Goal: Information Seeking & Learning: Learn about a topic

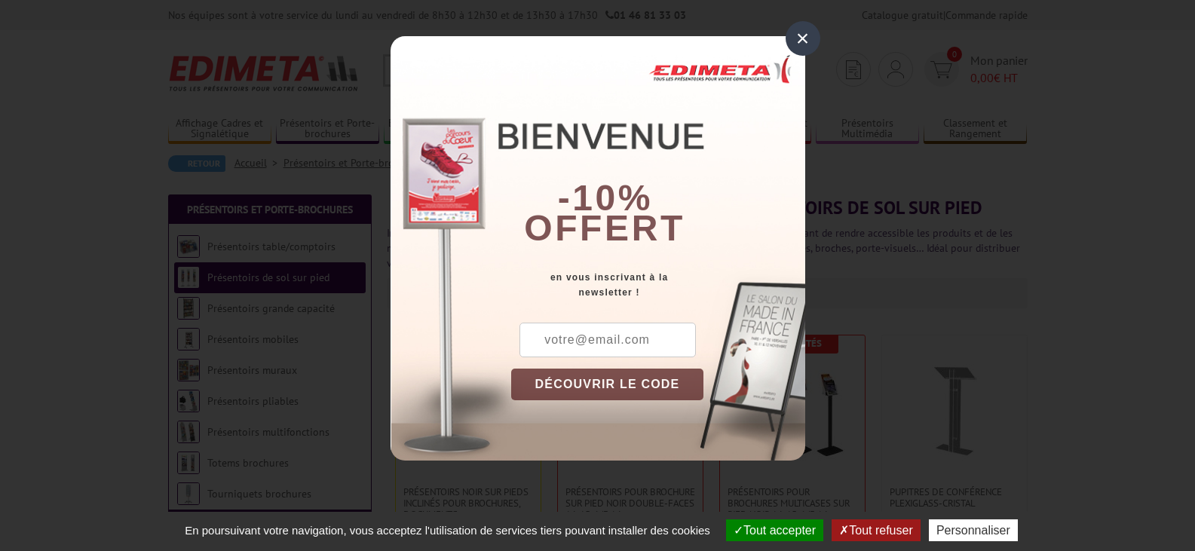
click at [799, 37] on div "×" at bounding box center [803, 38] width 35 height 35
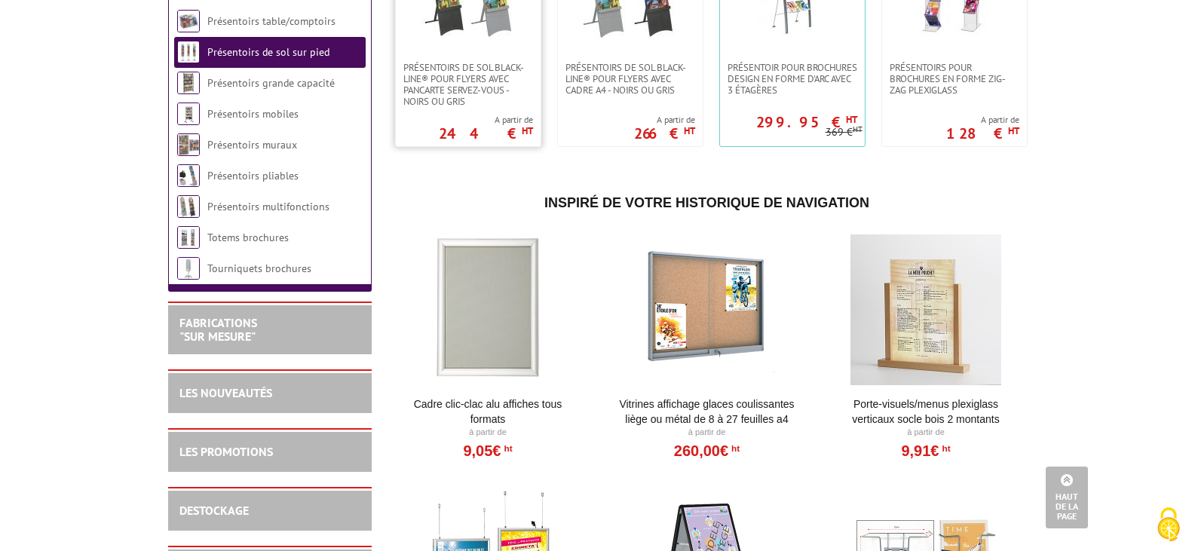
scroll to position [2413, 0]
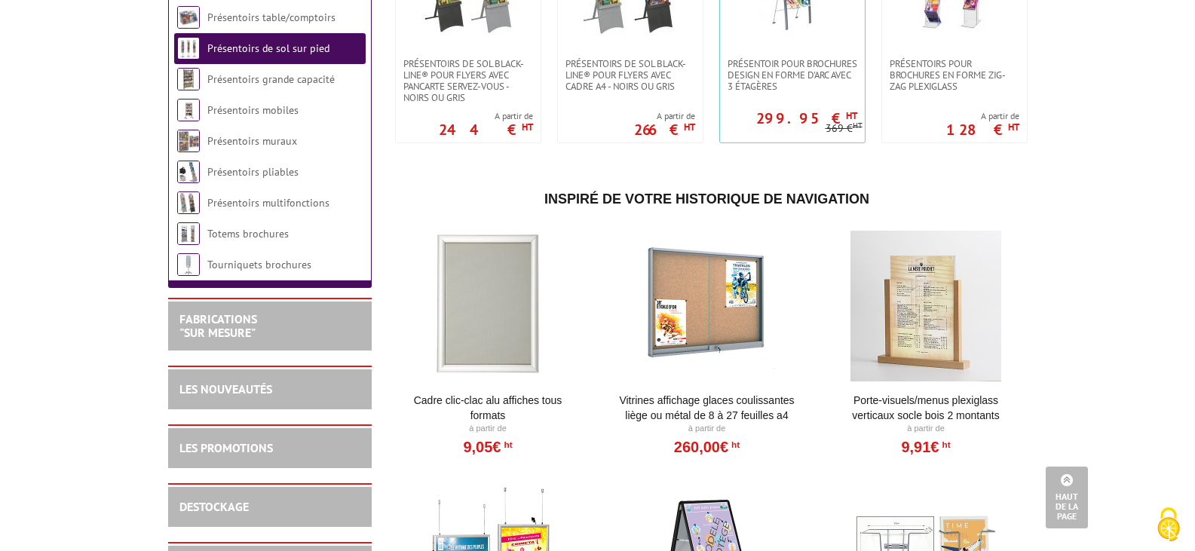
click at [498, 282] on div at bounding box center [488, 306] width 186 height 151
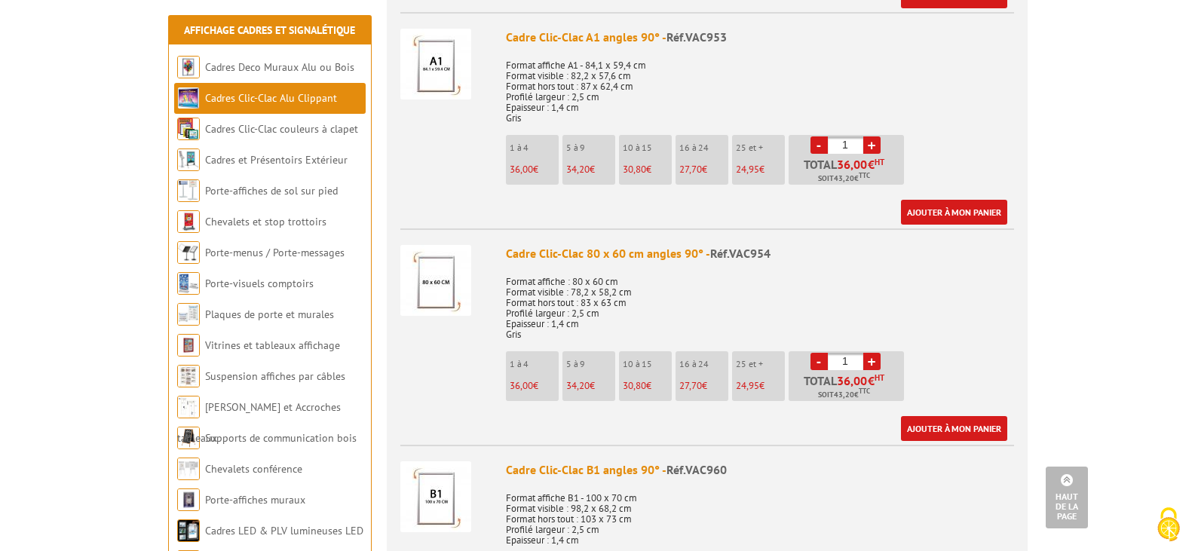
scroll to position [1885, 0]
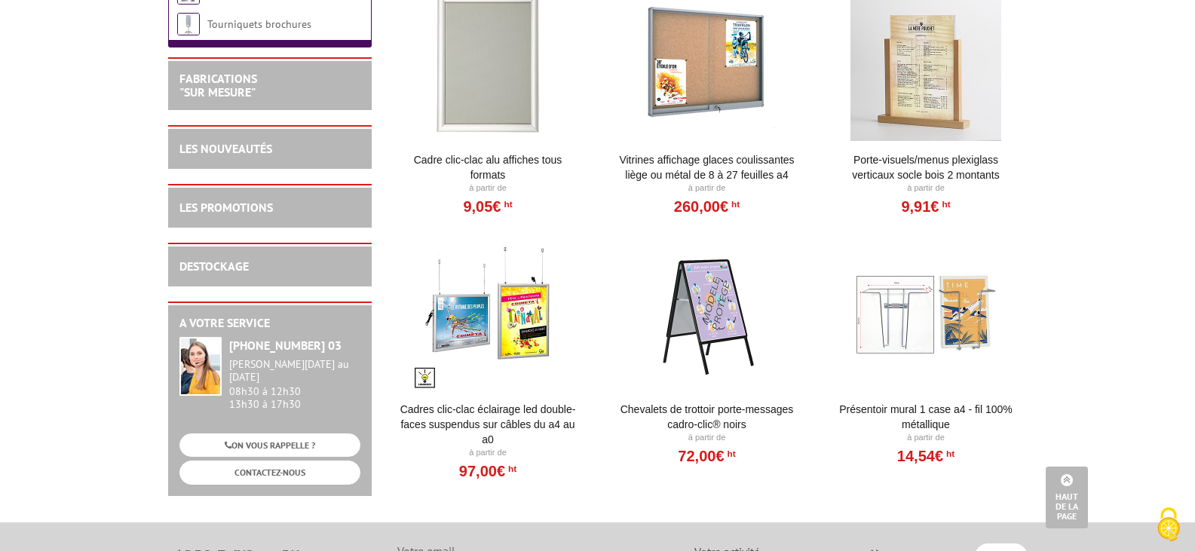
scroll to position [2434, 0]
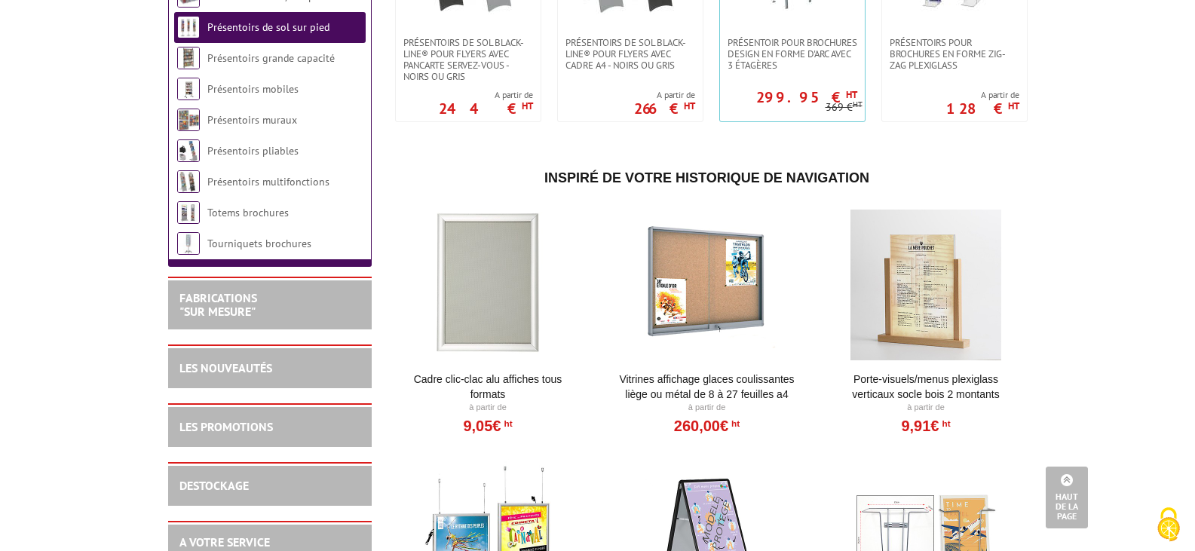
click at [672, 250] on div at bounding box center [707, 285] width 186 height 151
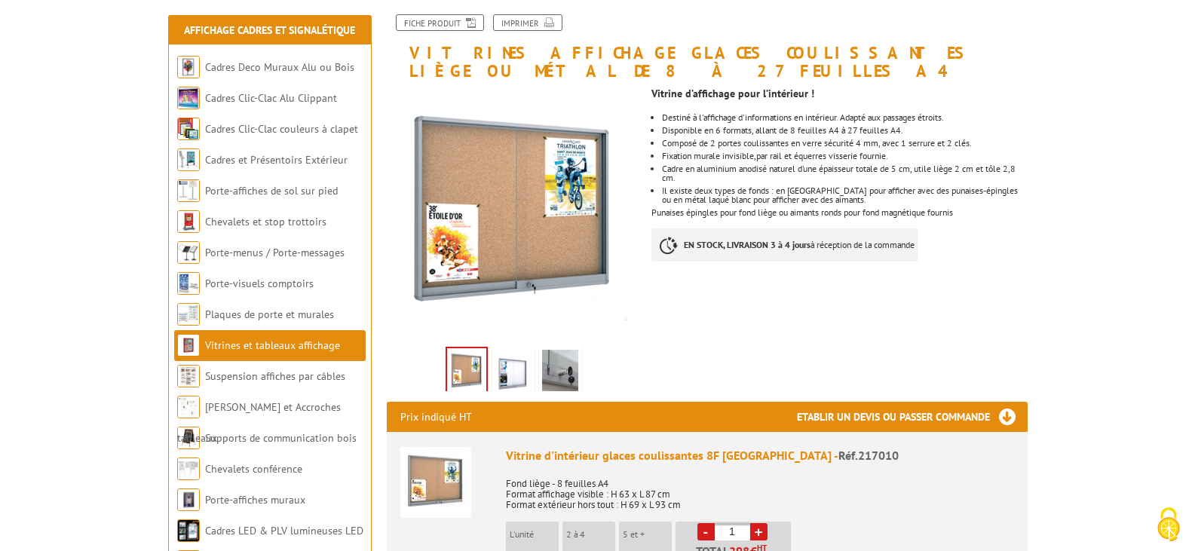
scroll to position [226, 0]
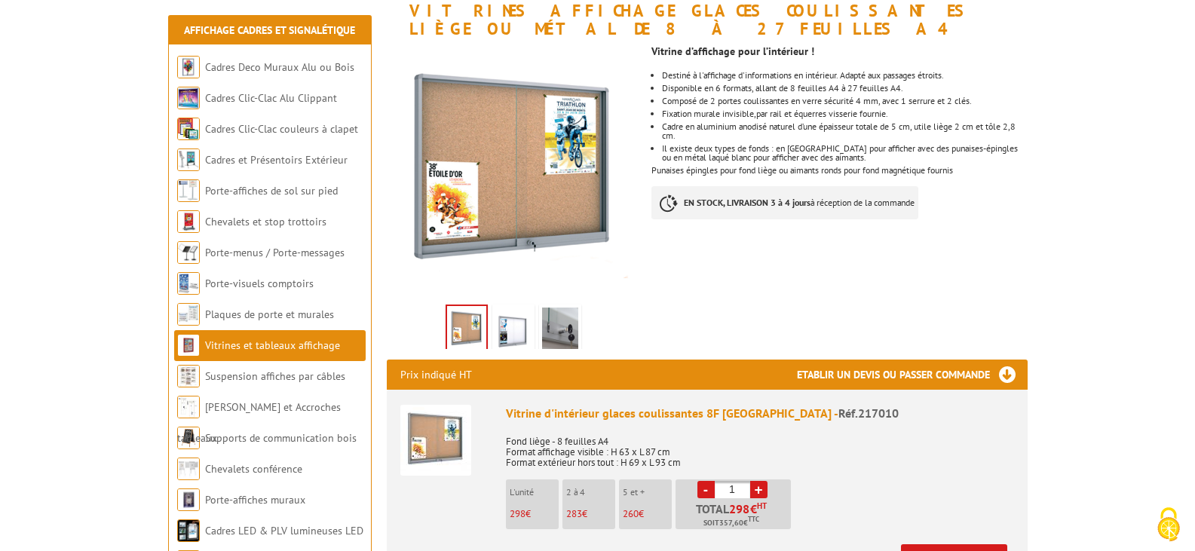
click at [560, 313] on img at bounding box center [560, 331] width 36 height 47
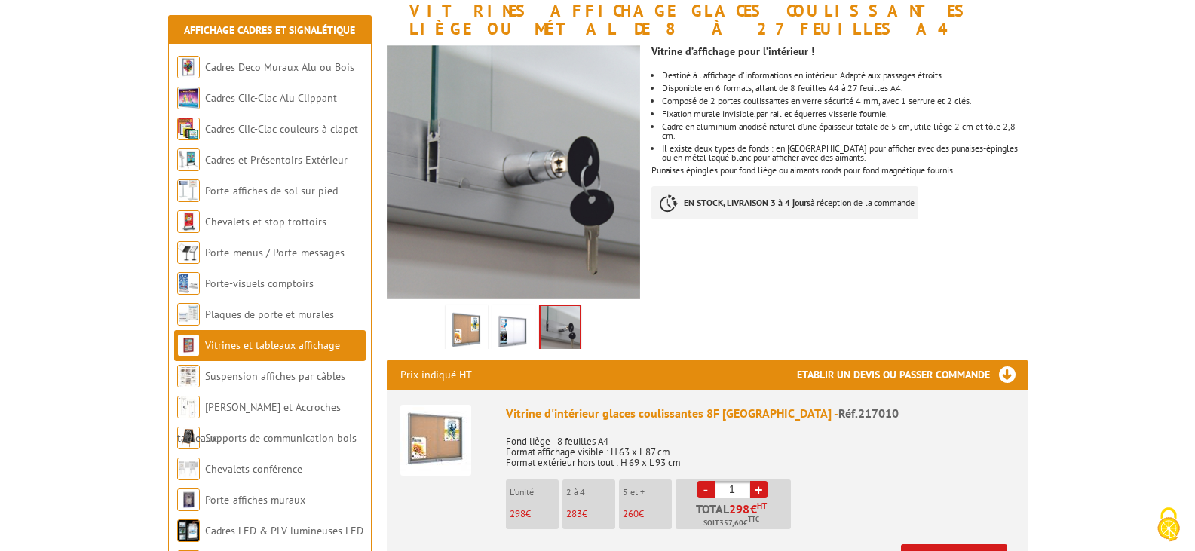
click at [515, 318] on img at bounding box center [513, 331] width 36 height 47
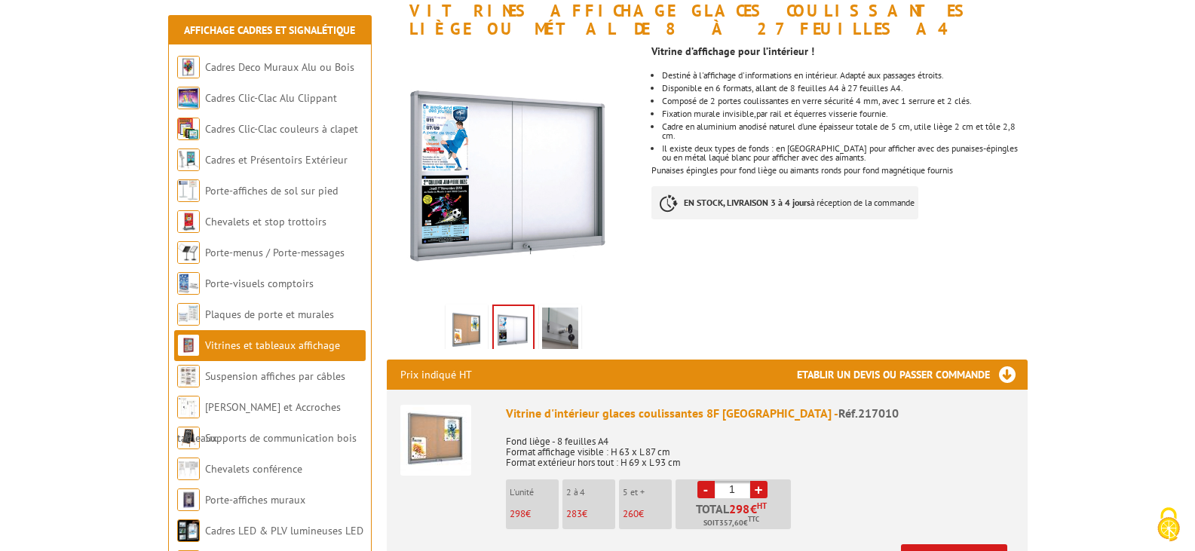
click at [458, 314] on img at bounding box center [467, 331] width 36 height 47
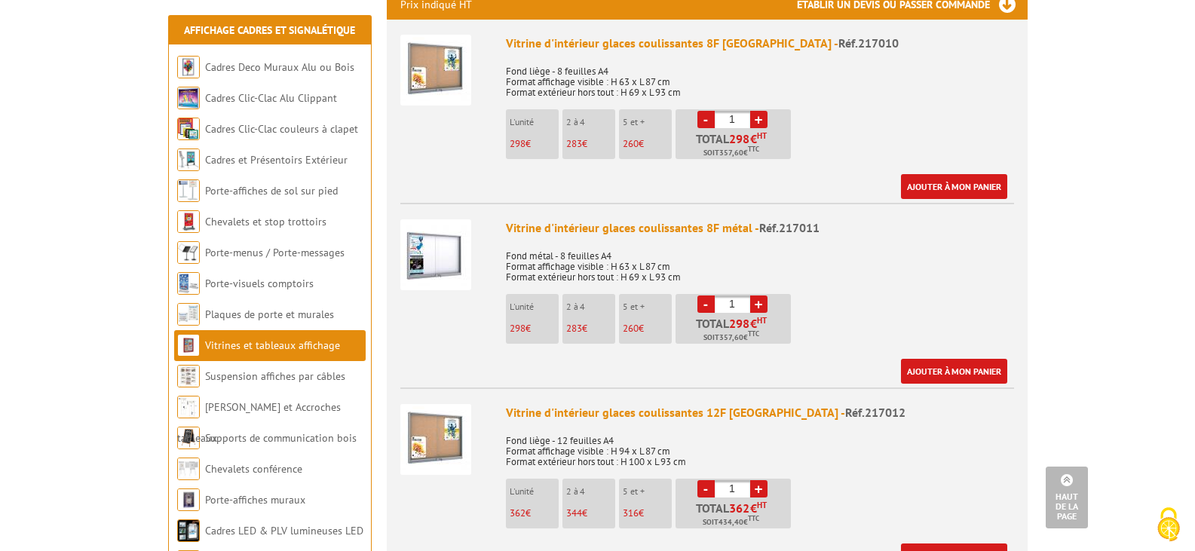
scroll to position [603, 0]
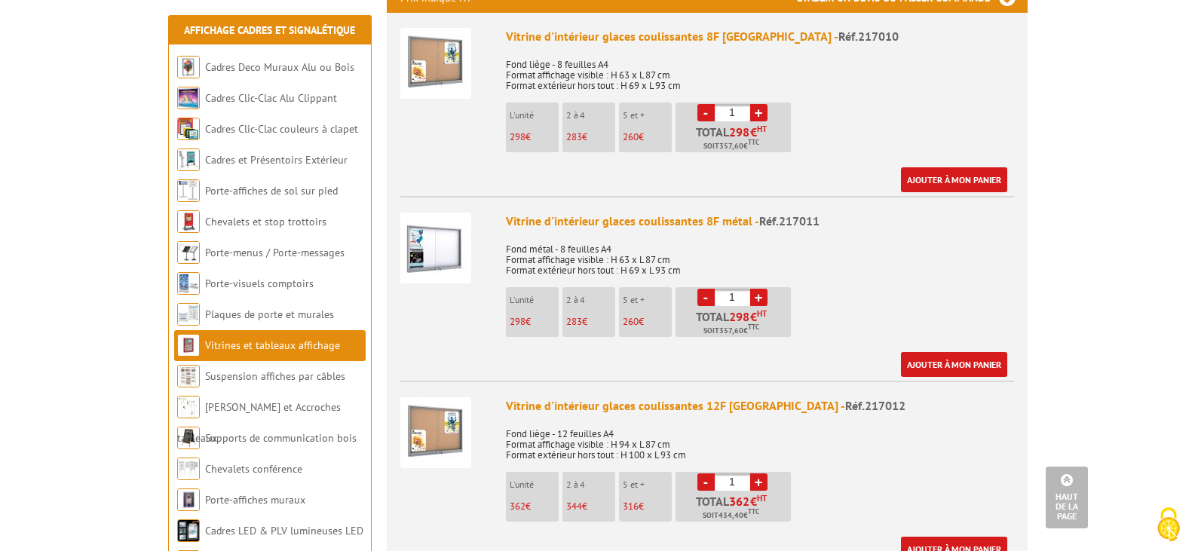
click at [431, 235] on img at bounding box center [435, 248] width 71 height 71
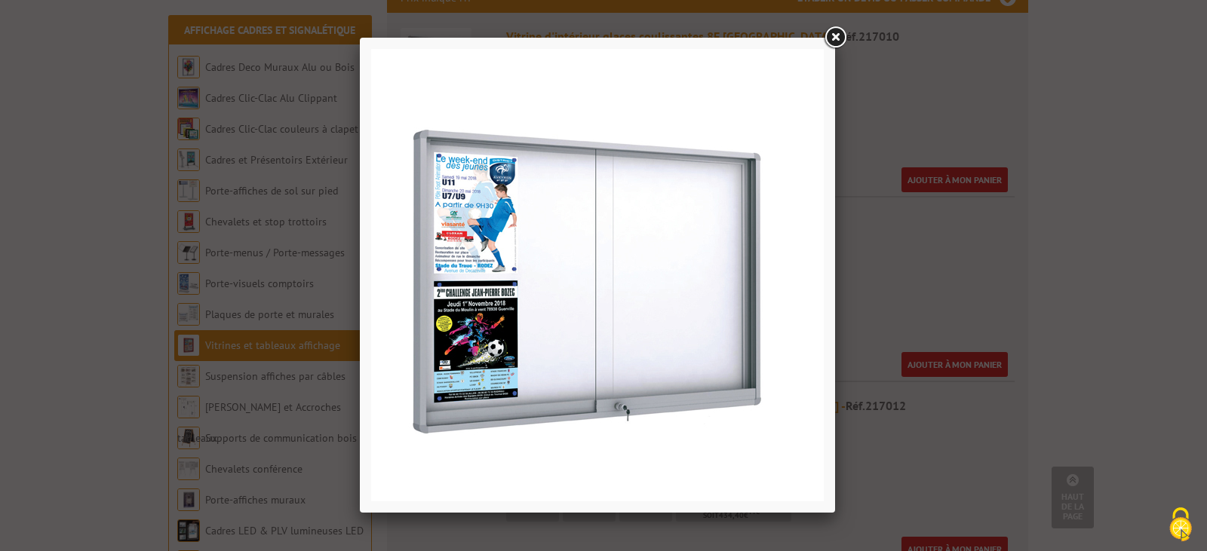
click at [836, 32] on link at bounding box center [834, 37] width 27 height 27
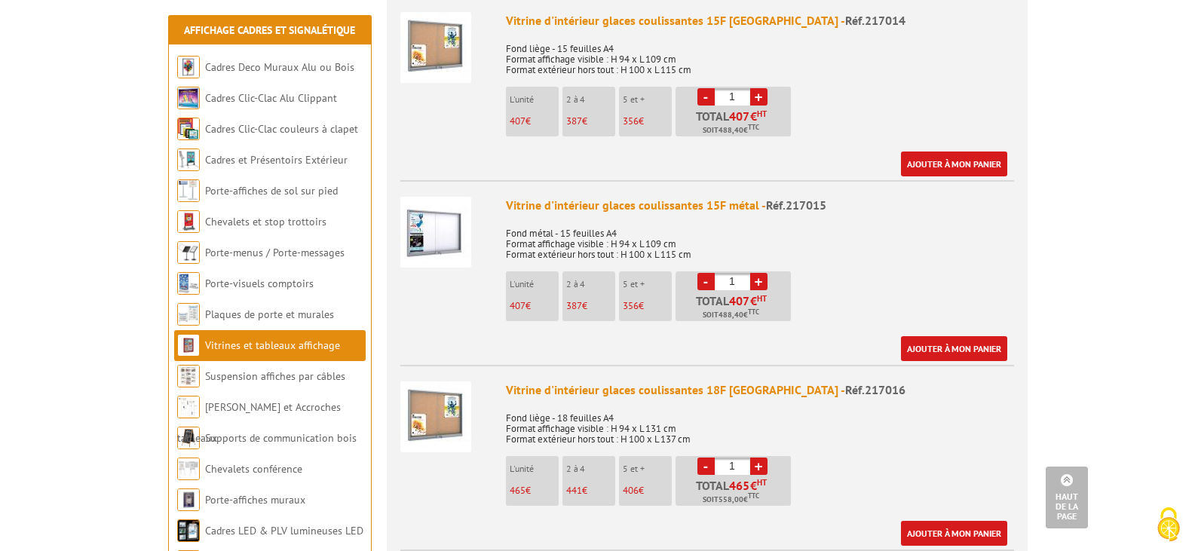
scroll to position [1056, 0]
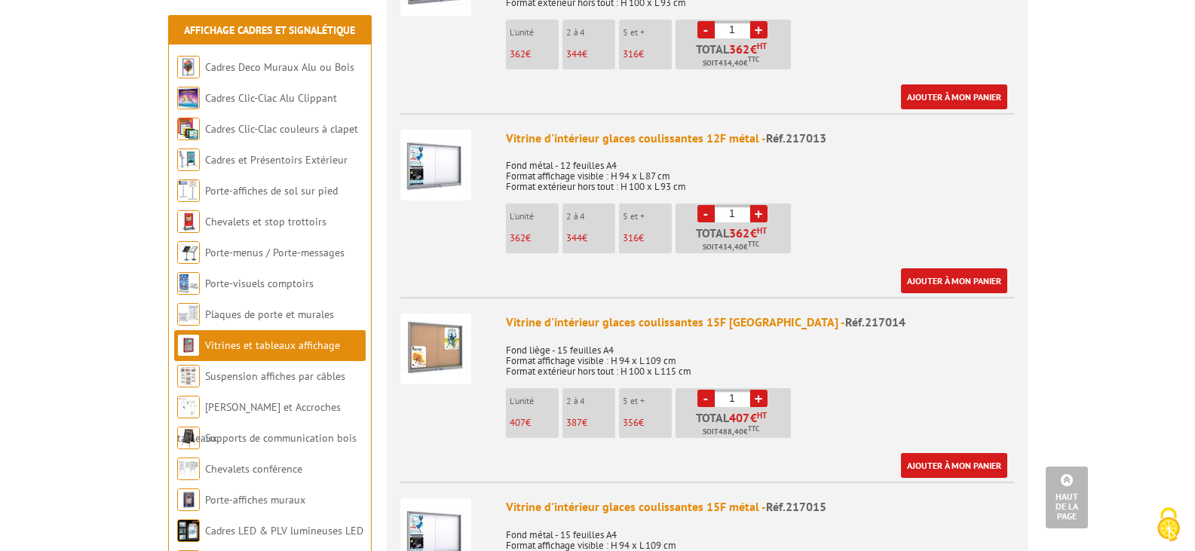
click at [431, 333] on img at bounding box center [435, 349] width 71 height 71
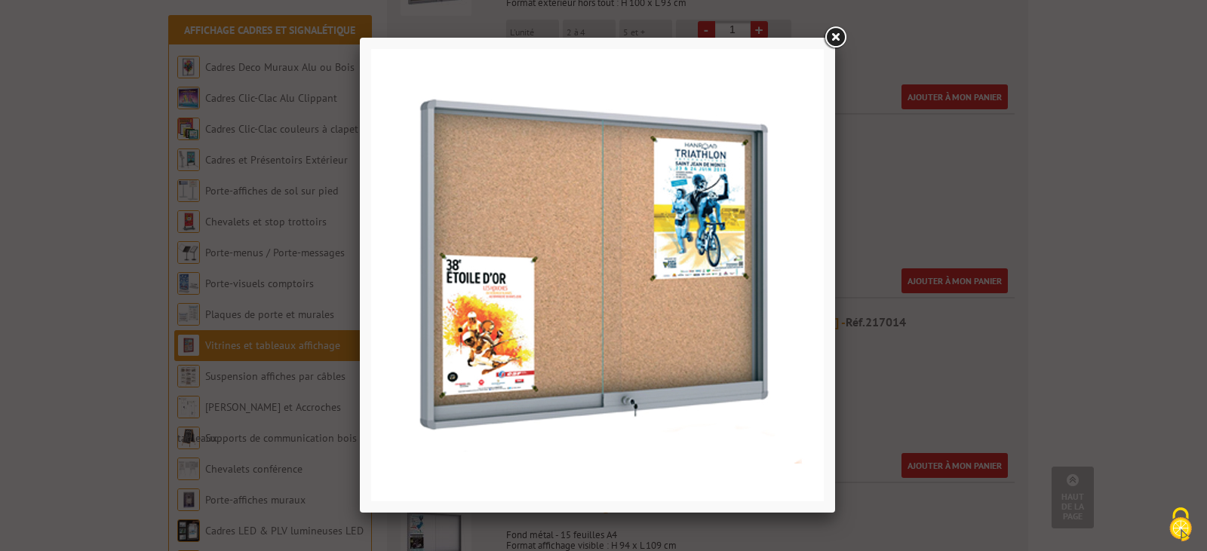
click at [833, 32] on link at bounding box center [834, 37] width 27 height 27
